Goal: Task Accomplishment & Management: Complete application form

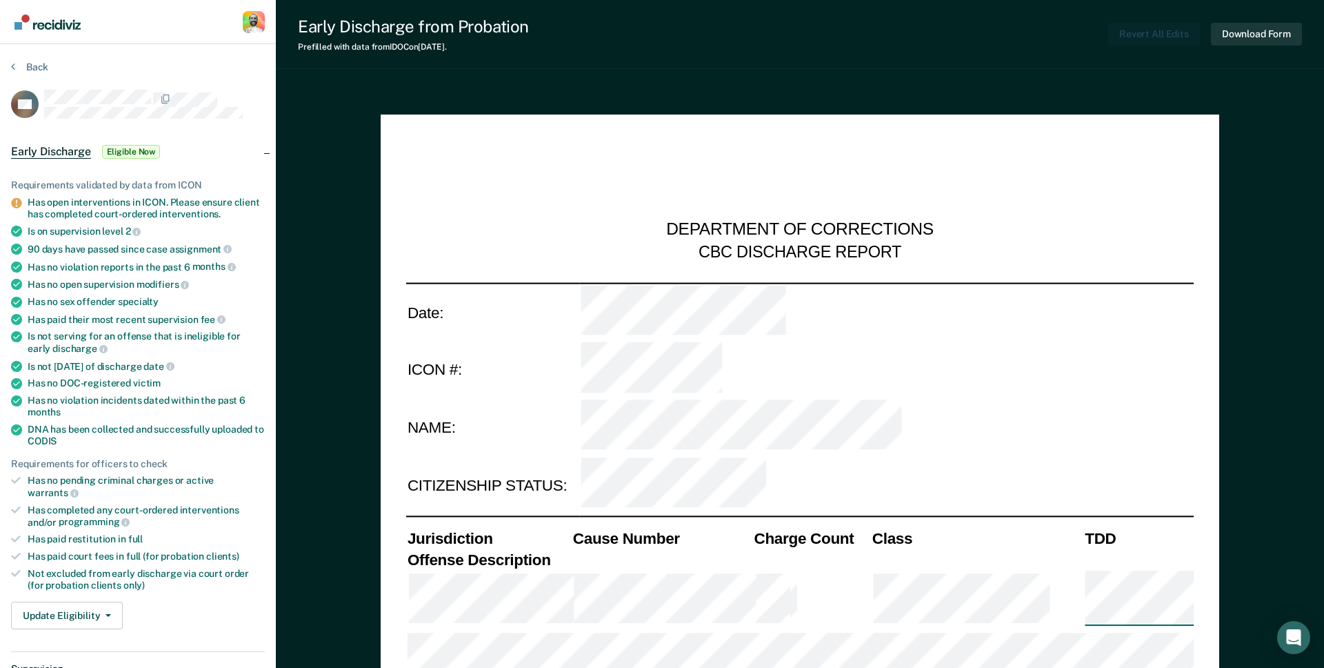
type textarea "x"
click at [28, 64] on button "Back" at bounding box center [29, 67] width 37 height 12
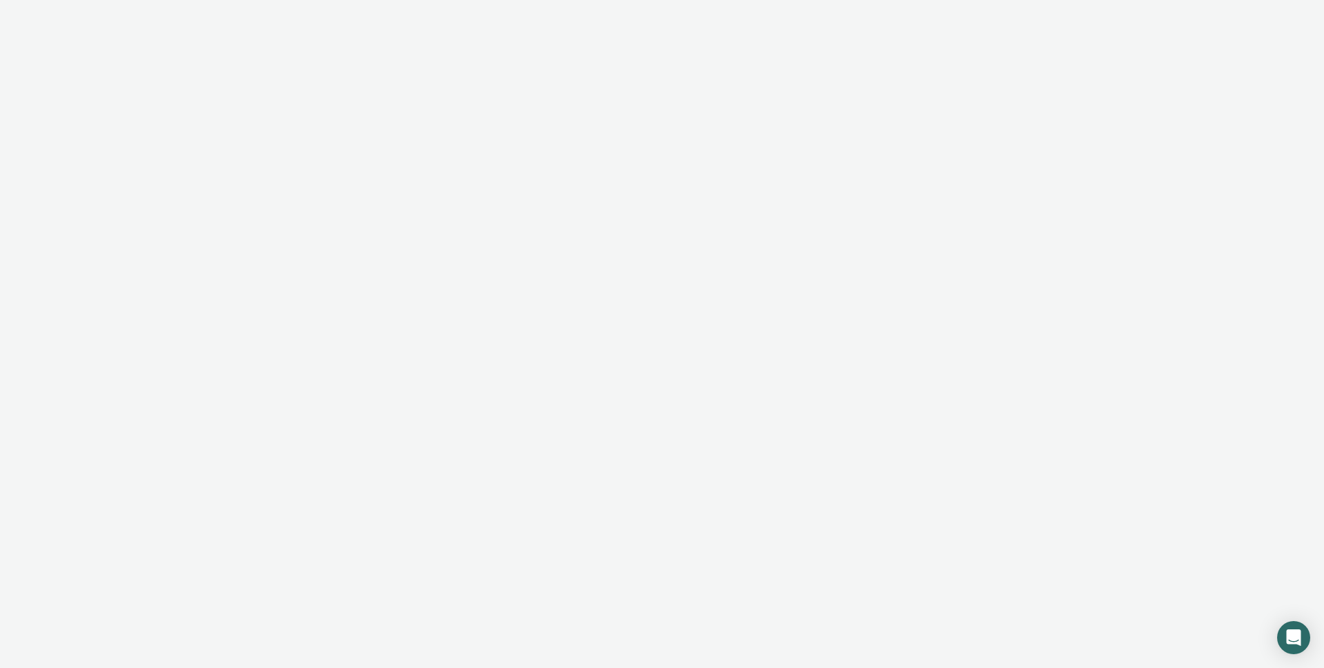
type textarea "x"
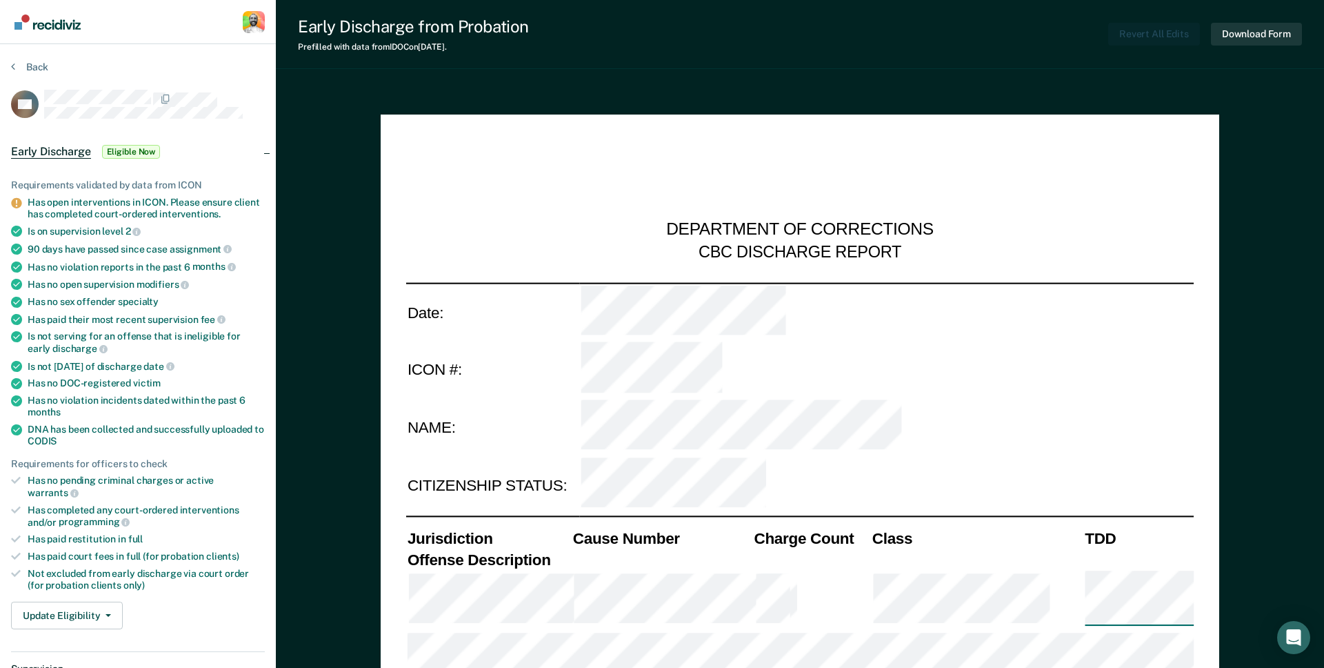
type textarea "x"
click at [34, 66] on button "Back" at bounding box center [29, 67] width 37 height 12
click at [27, 61] on button "Back" at bounding box center [29, 67] width 37 height 12
